Goal: Task Accomplishment & Management: Use online tool/utility

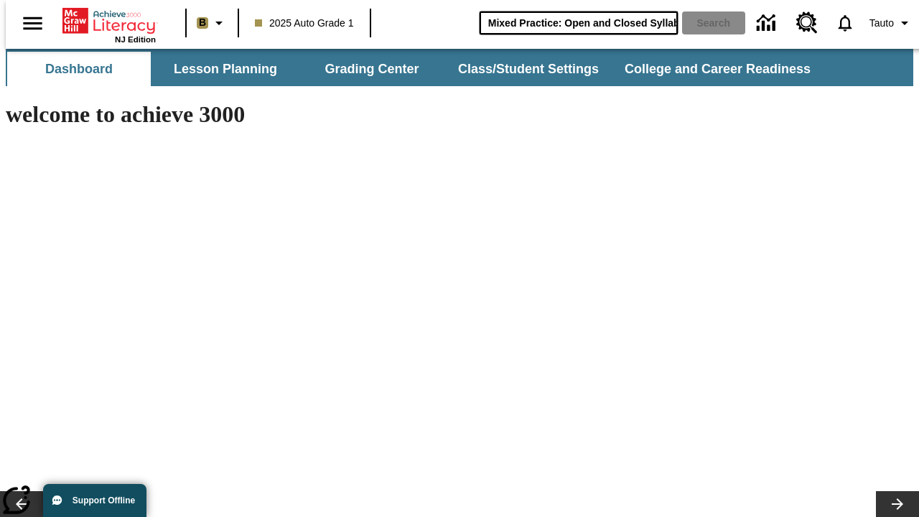
scroll to position [0, 20]
type input "Mixed Practice: Open and Closed Syllables"
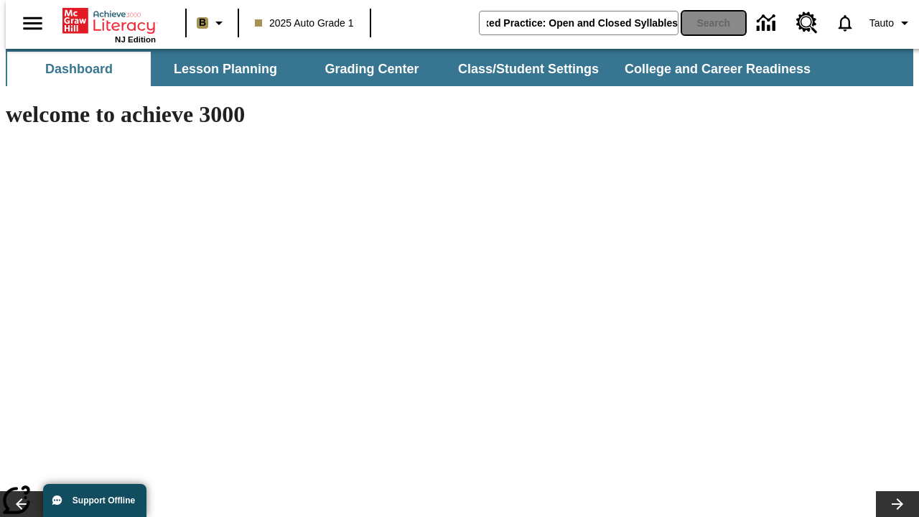
click at [705, 23] on button "Search" at bounding box center [713, 22] width 63 height 23
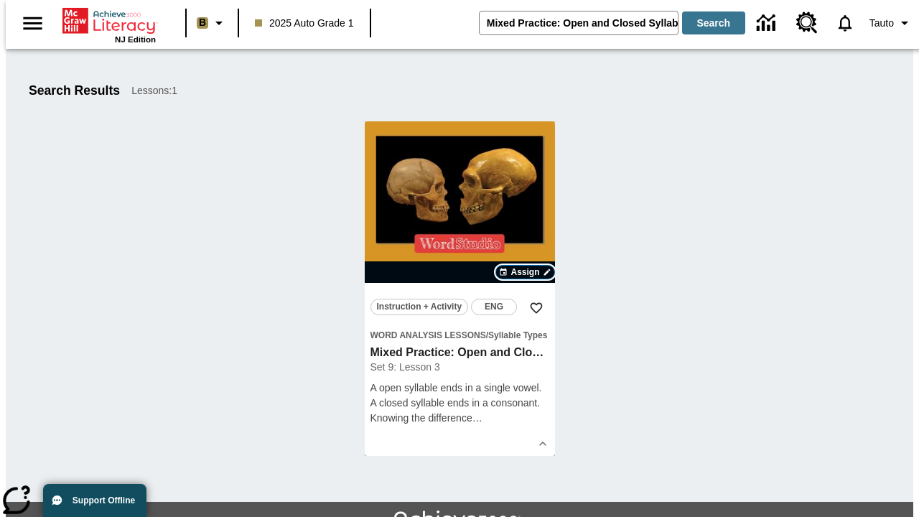
click at [526, 272] on span "Assign" at bounding box center [525, 272] width 29 height 13
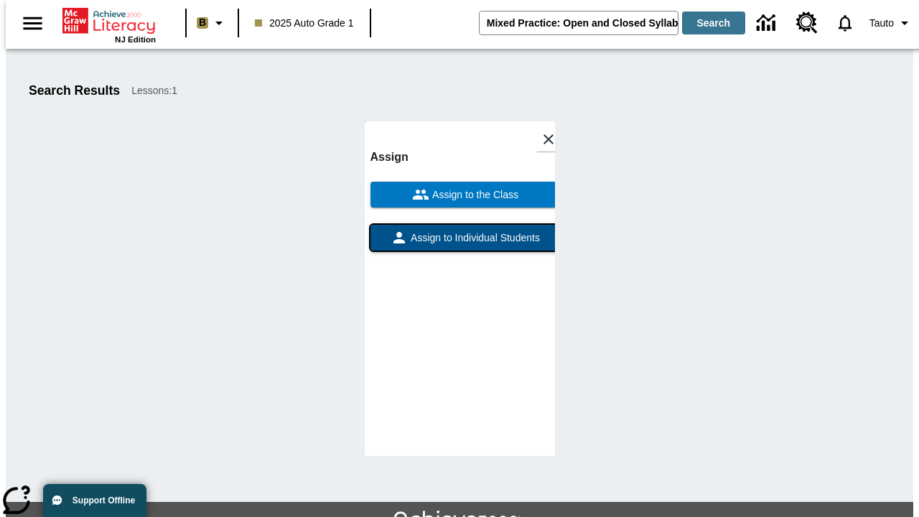
click at [460, 231] on span "Assign to Individual Students" at bounding box center [474, 238] width 132 height 15
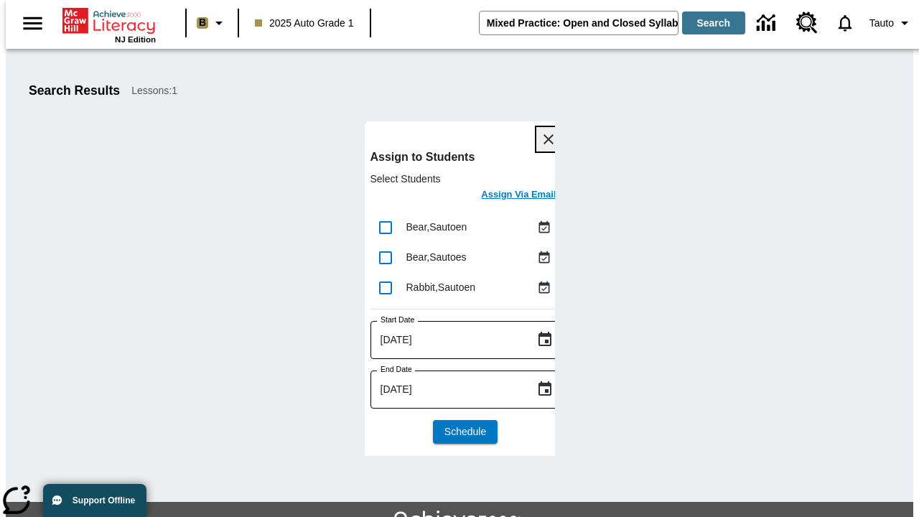
scroll to position [78, 0]
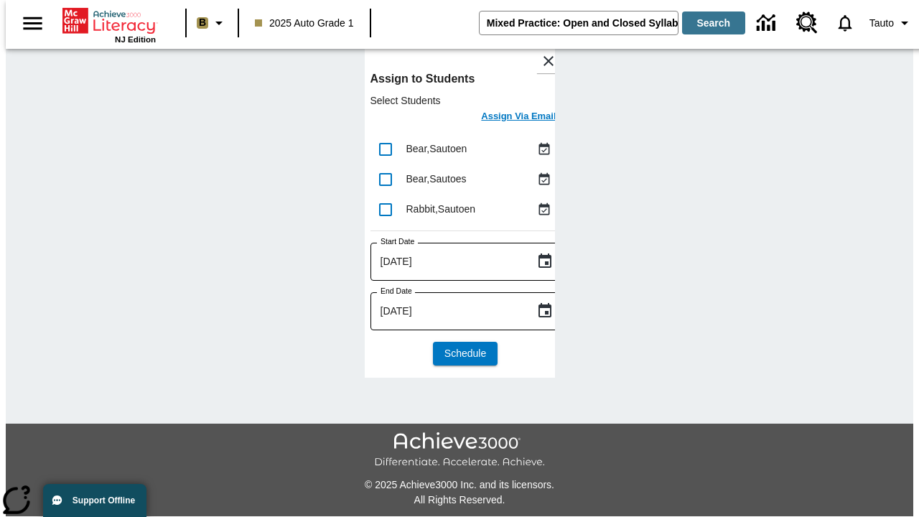
click at [385, 149] on input "lesson details" at bounding box center [386, 149] width 30 height 30
checkbox input "true"
